Goal: Task Accomplishment & Management: Complete application form

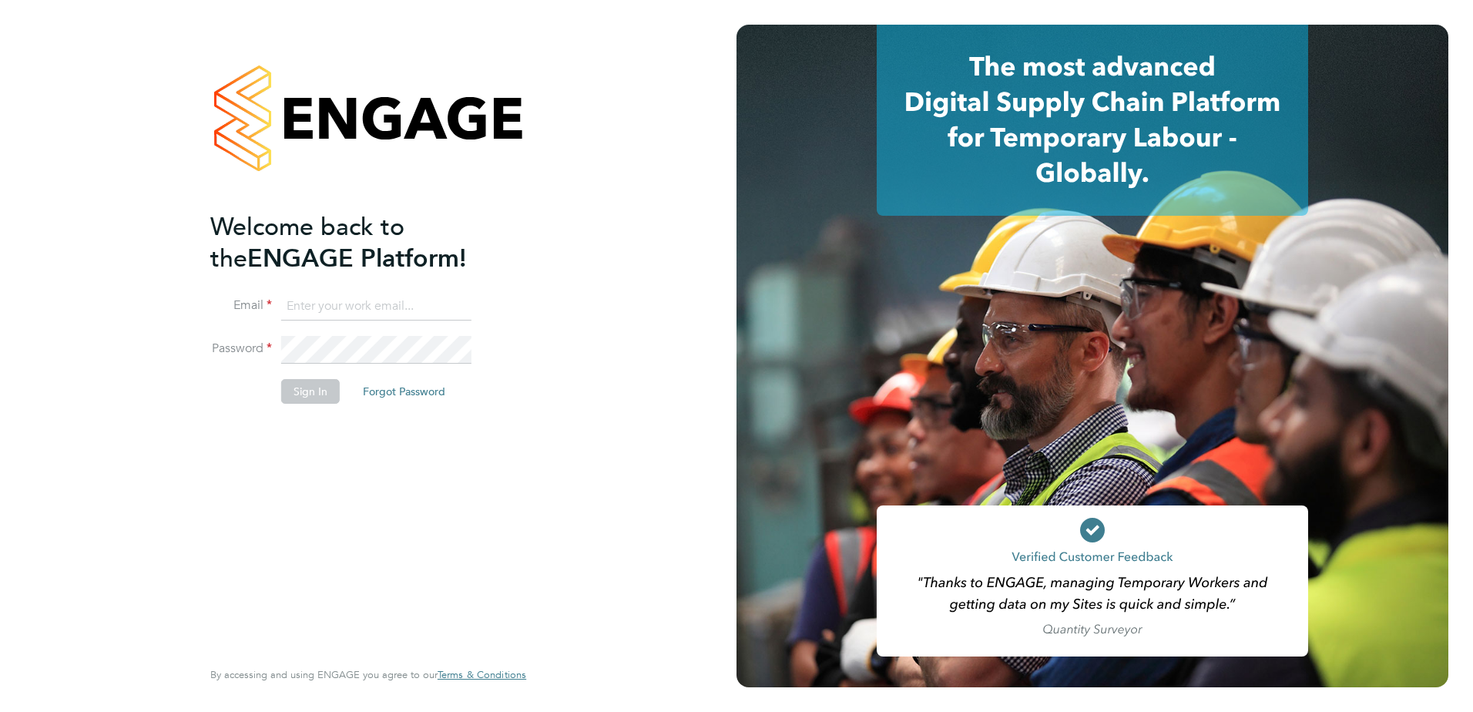
type input "daniela.howell@berkeley-scott.co.uk"
click at [317, 398] on button "Sign In" at bounding box center [310, 391] width 59 height 25
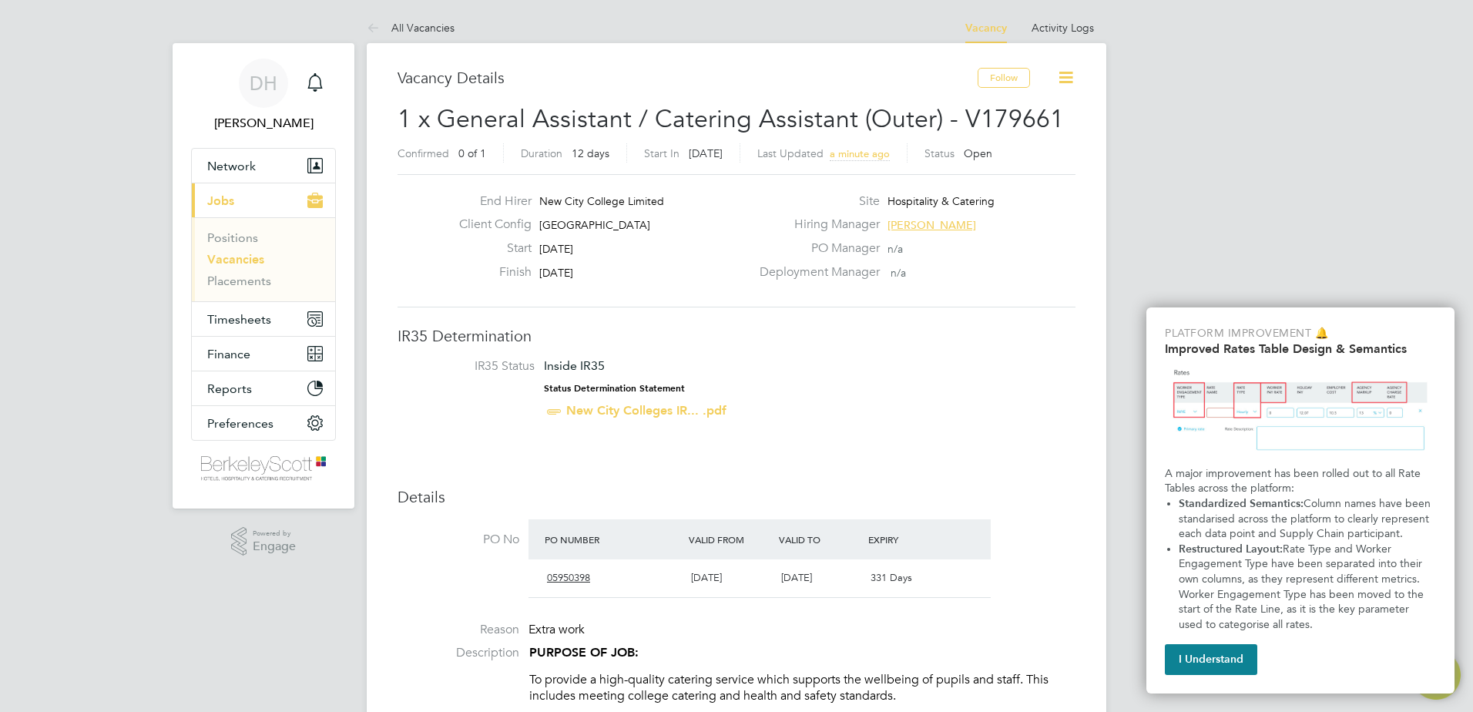
click at [1232, 640] on div "I Understand" at bounding box center [1211, 656] width 92 height 37
drag, startPoint x: 1227, startPoint y: 651, endPoint x: 1219, endPoint y: 637, distance: 15.9
click at [1224, 648] on button "I Understand" at bounding box center [1211, 659] width 92 height 31
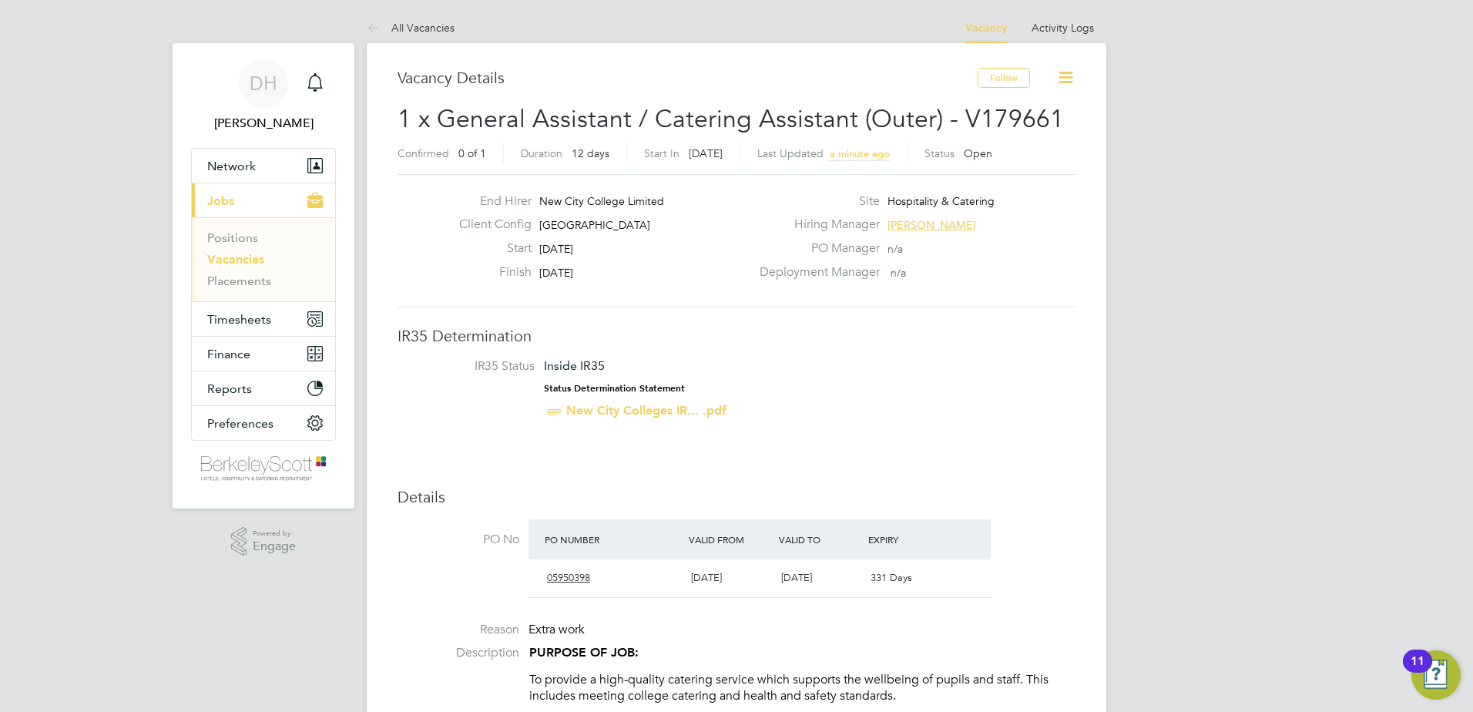
drag, startPoint x: 1219, startPoint y: 637, endPoint x: 929, endPoint y: 442, distance: 349.2
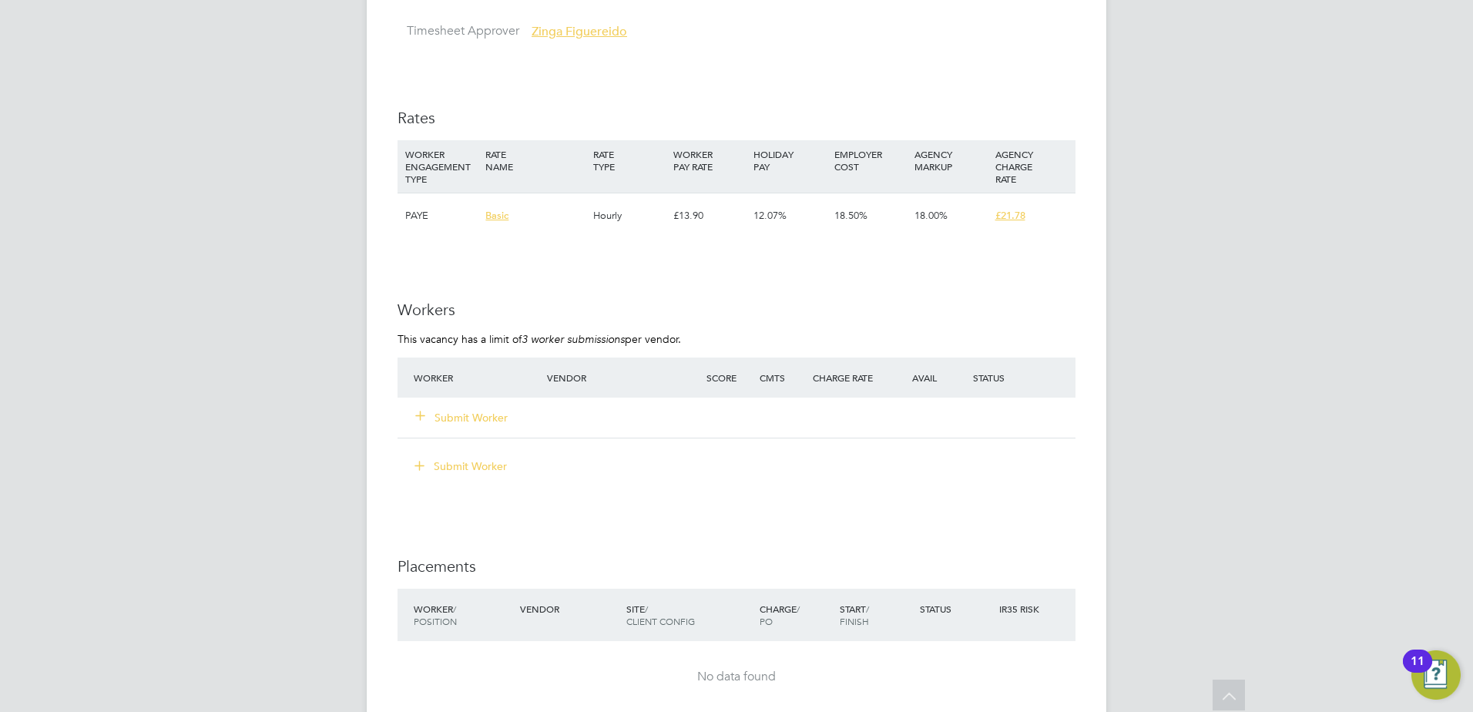
scroll to position [2620, 0]
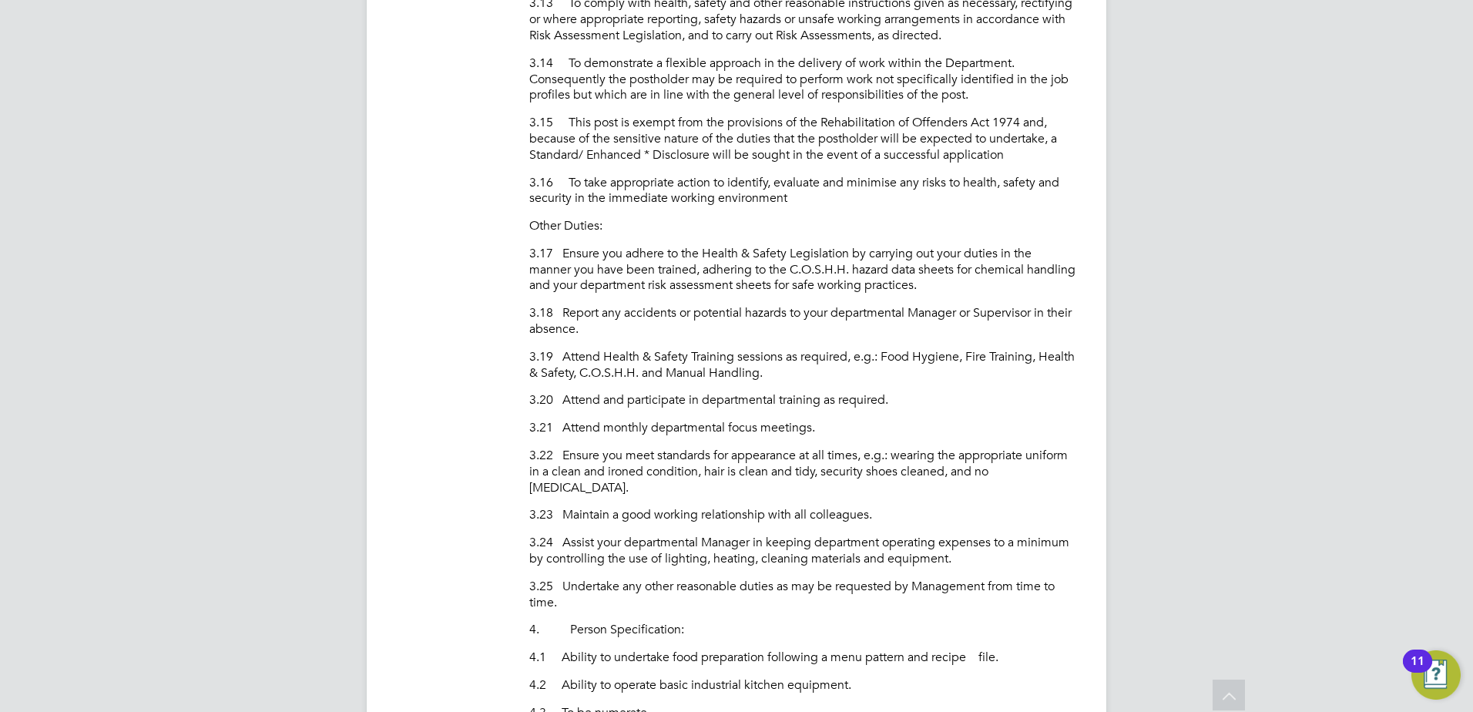
scroll to position [1541, 0]
